Goal: Navigation & Orientation: Find specific page/section

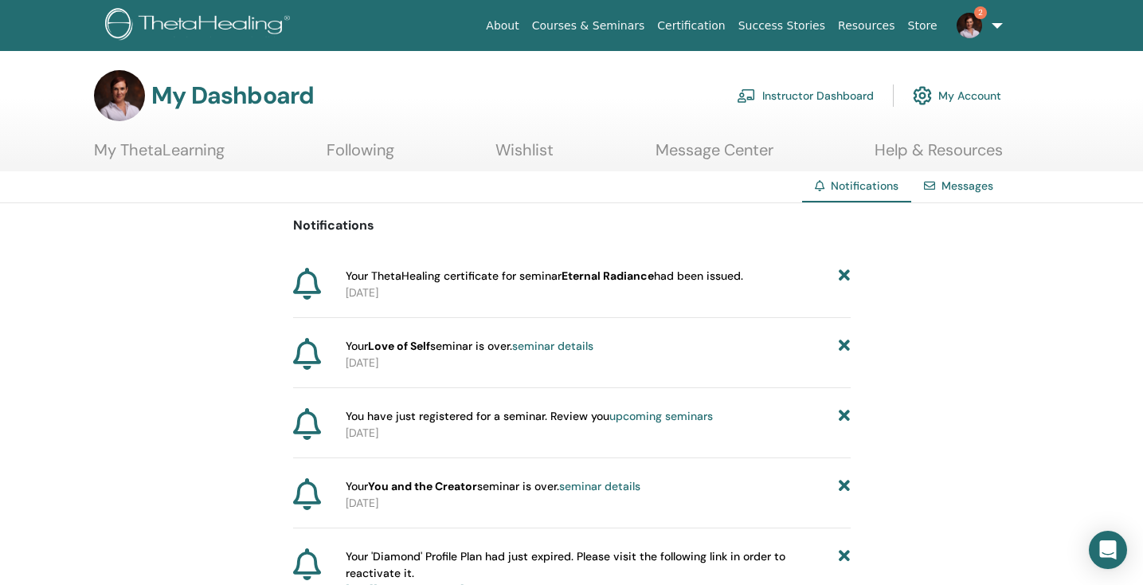
click at [793, 97] on link "Instructor Dashboard" at bounding box center [805, 95] width 137 height 35
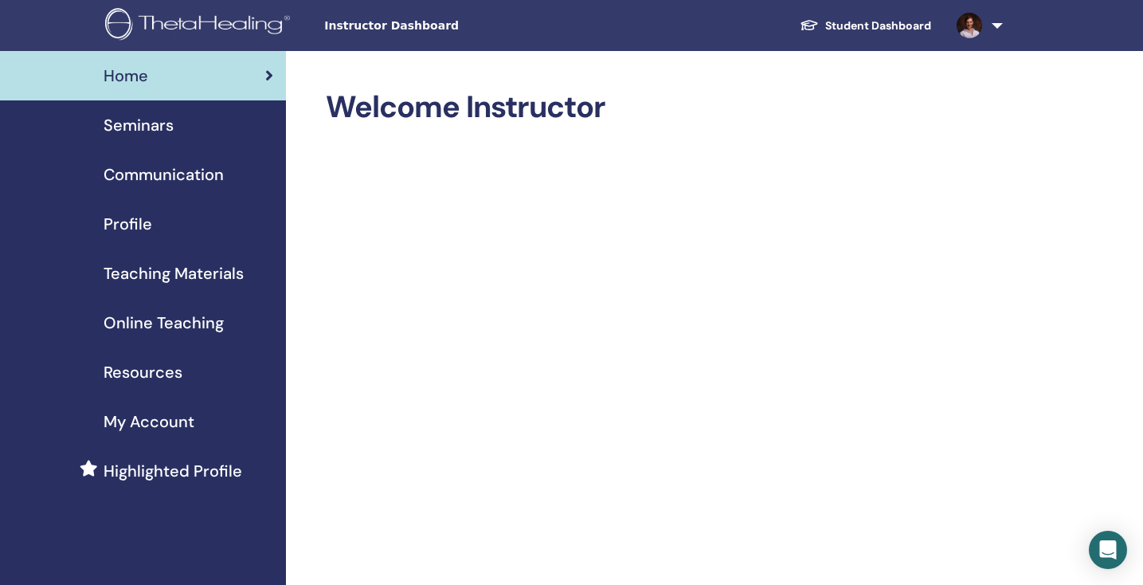
click at [145, 374] on span "Resources" at bounding box center [143, 372] width 79 height 24
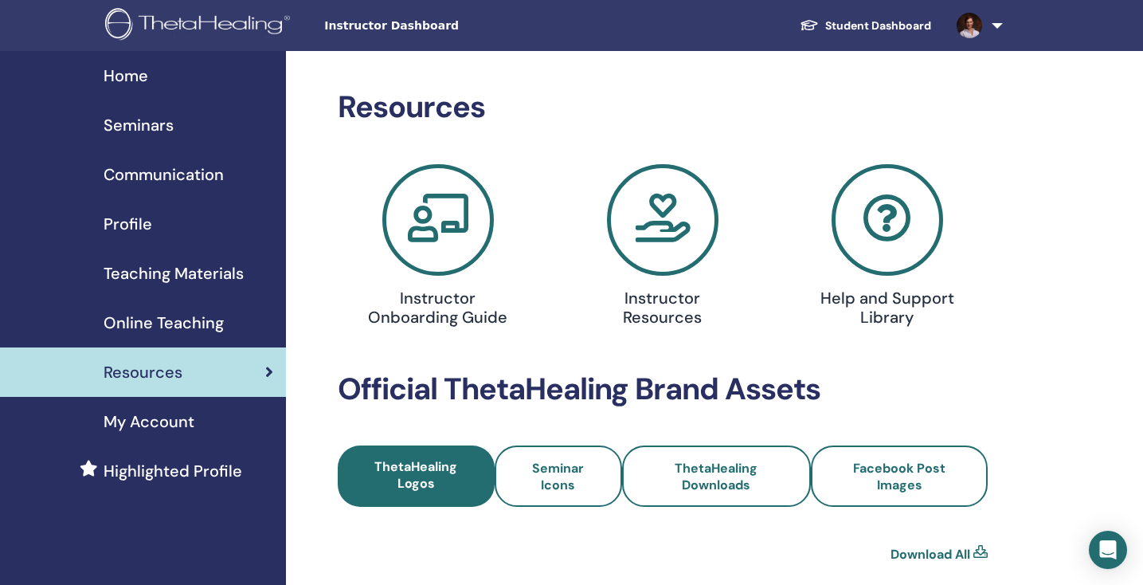
click at [671, 208] on icon at bounding box center [662, 219] width 111 height 111
click at [140, 274] on span "Teaching Materials" at bounding box center [174, 273] width 140 height 24
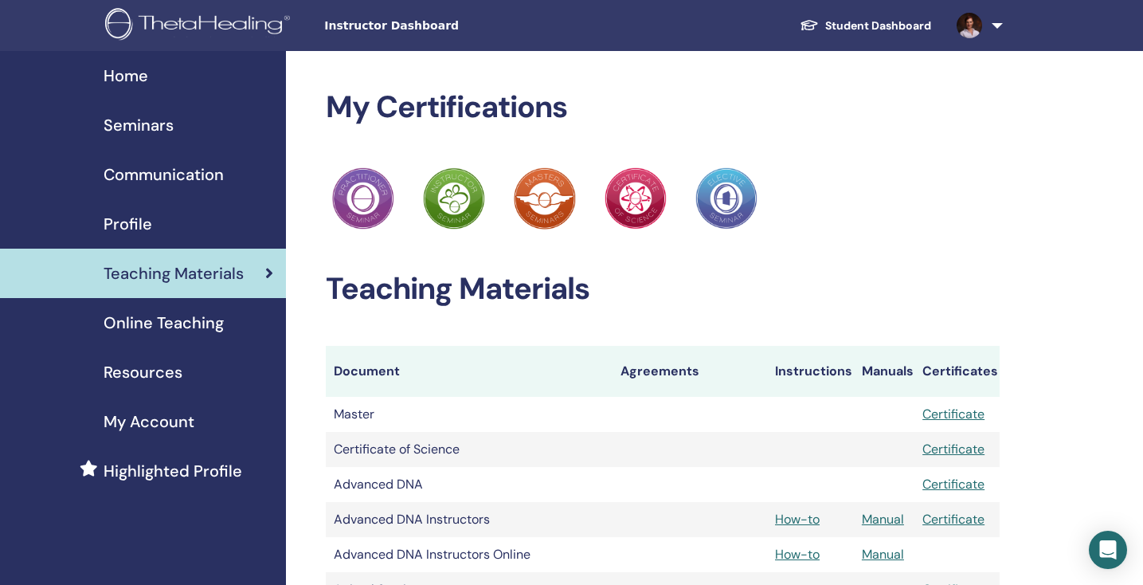
click at [115, 76] on span "Home" at bounding box center [126, 76] width 45 height 24
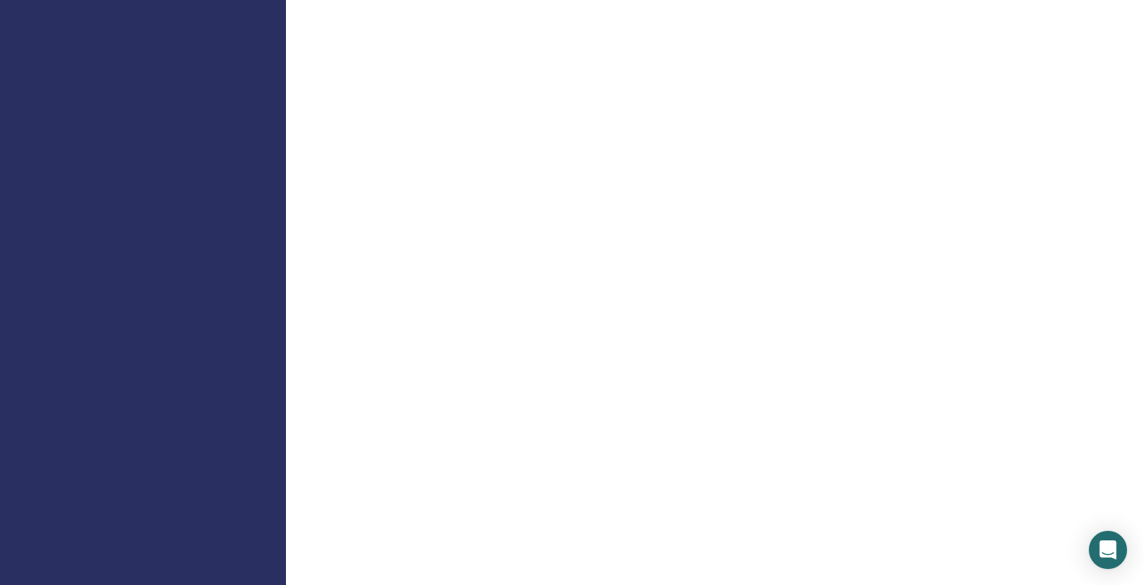
scroll to position [663, 0]
